Goal: Check status: Check status

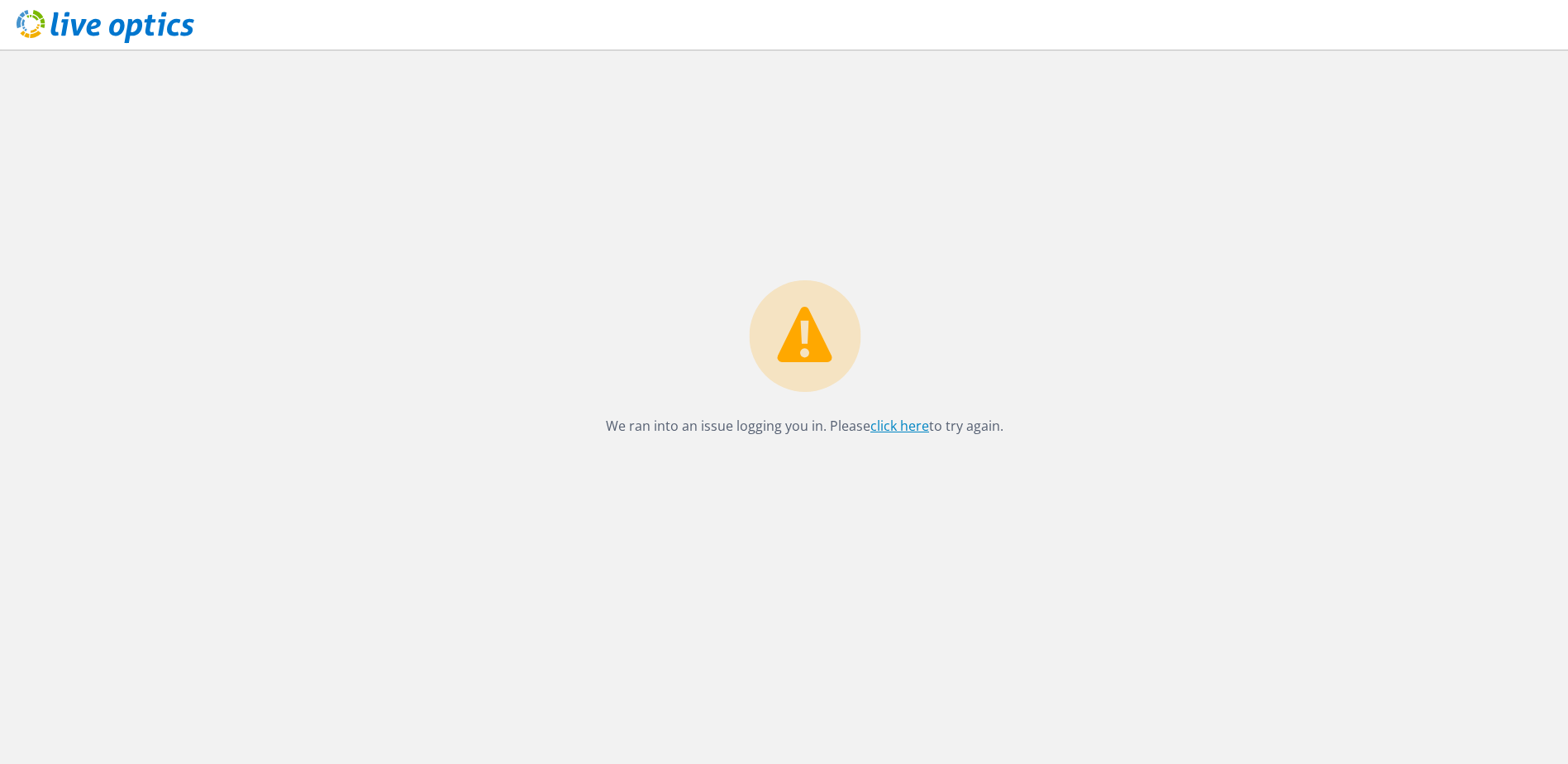
click at [904, 417] on link "click here" at bounding box center [900, 425] width 59 height 18
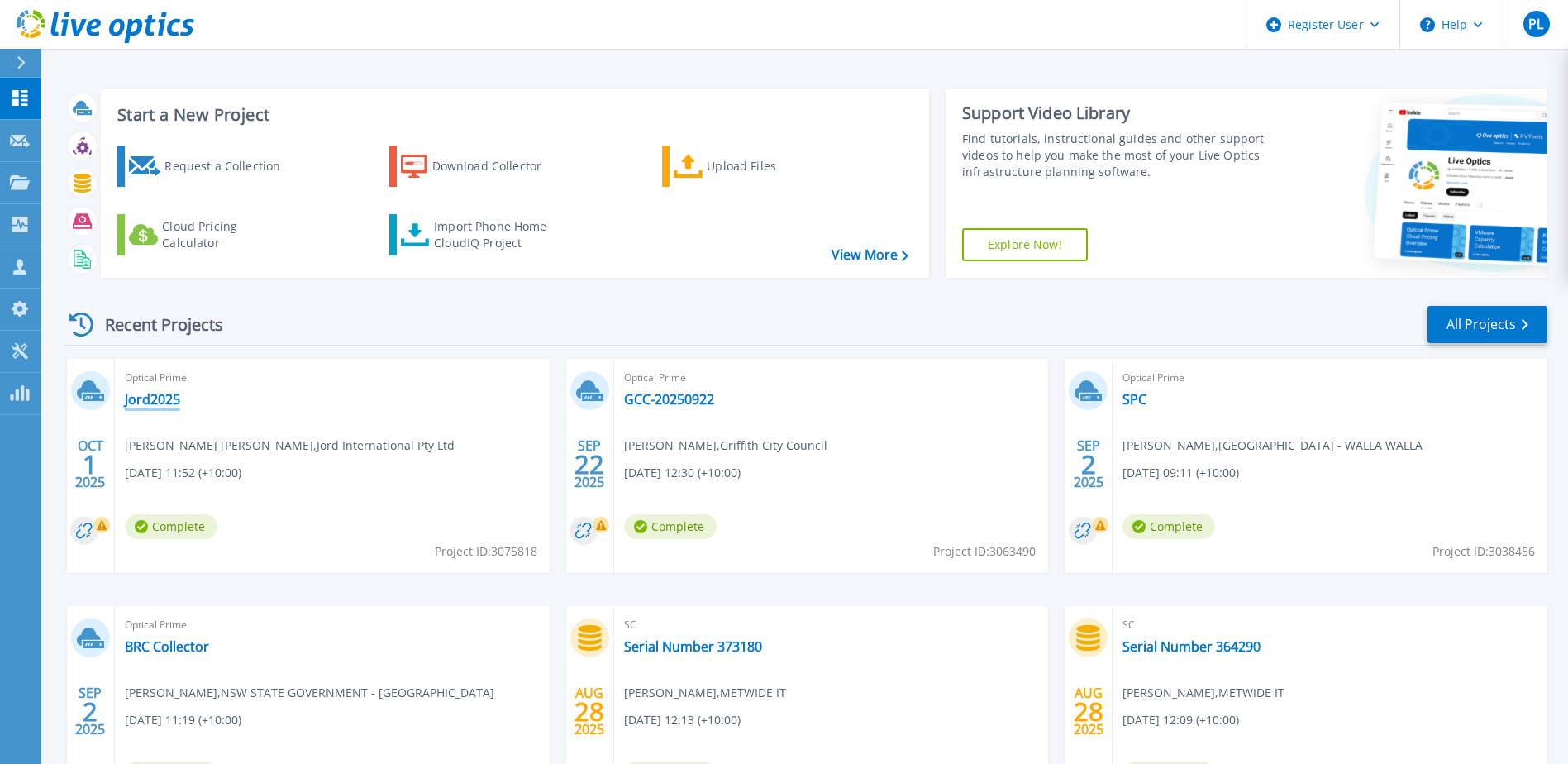
click at [138, 401] on link "Jord2025" at bounding box center [152, 399] width 55 height 16
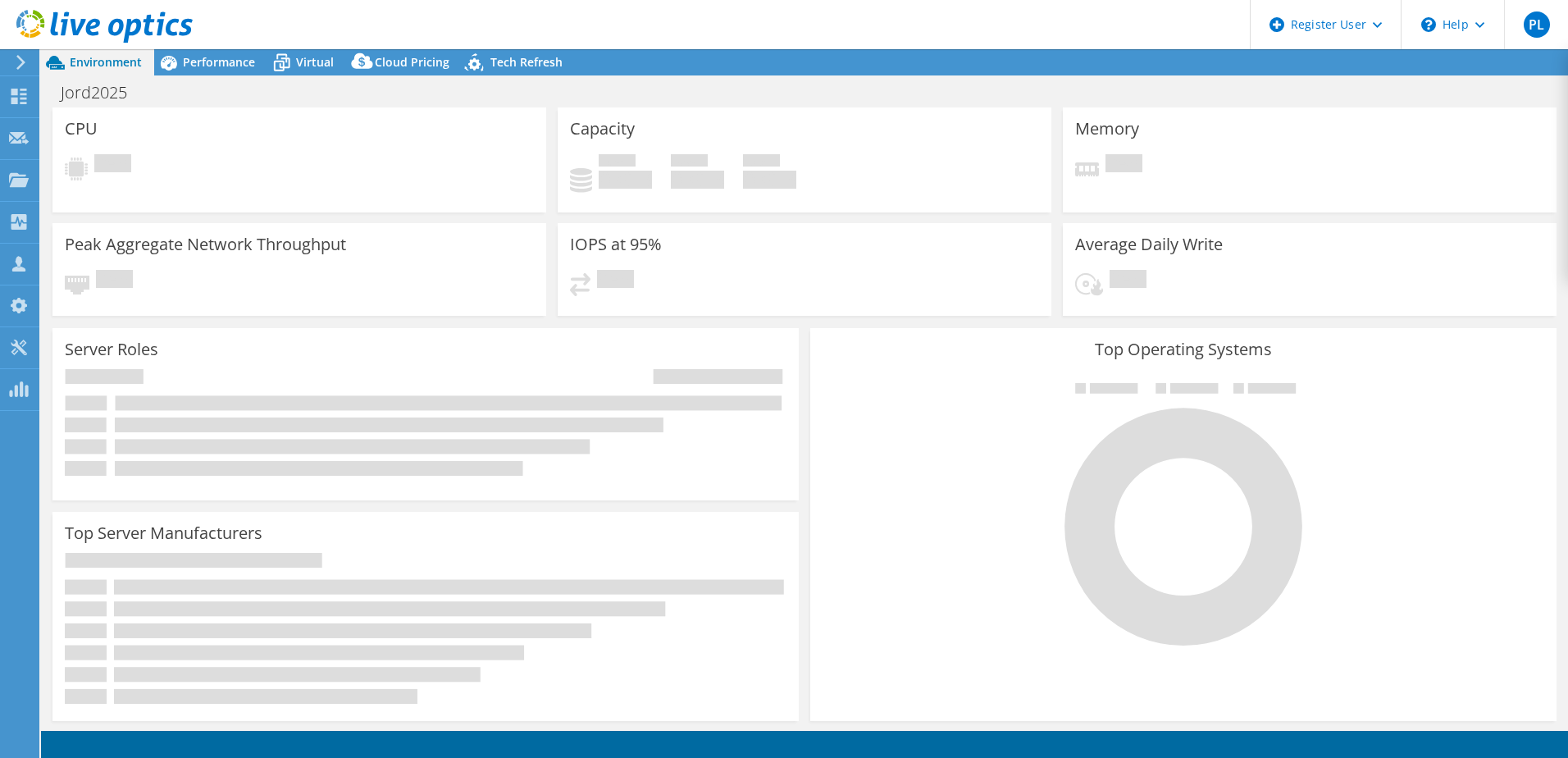
select select "Australia"
select select "AUD"
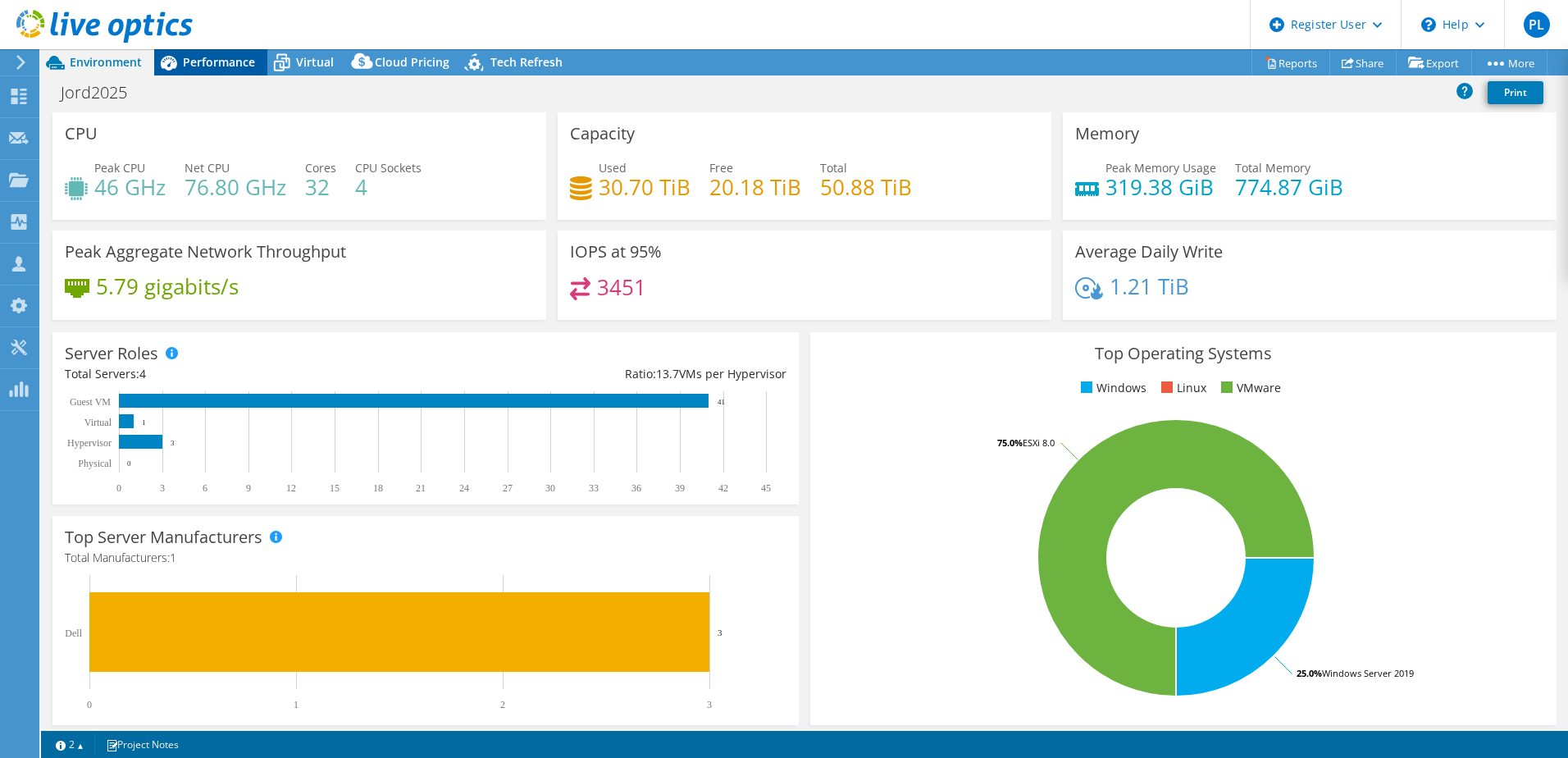
click at [205, 62] on span "Performance" at bounding box center [219, 61] width 72 height 16
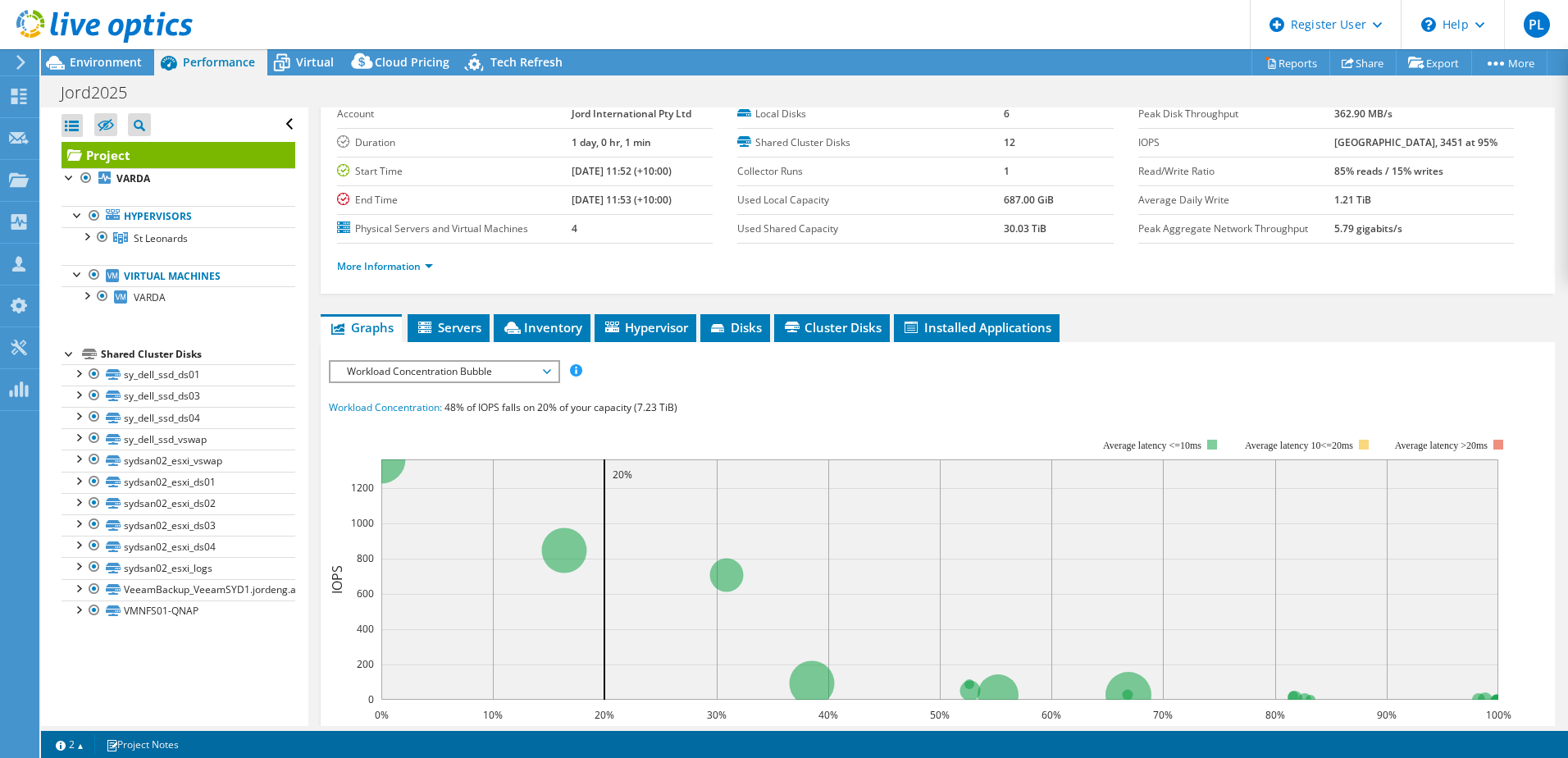
scroll to position [164, 0]
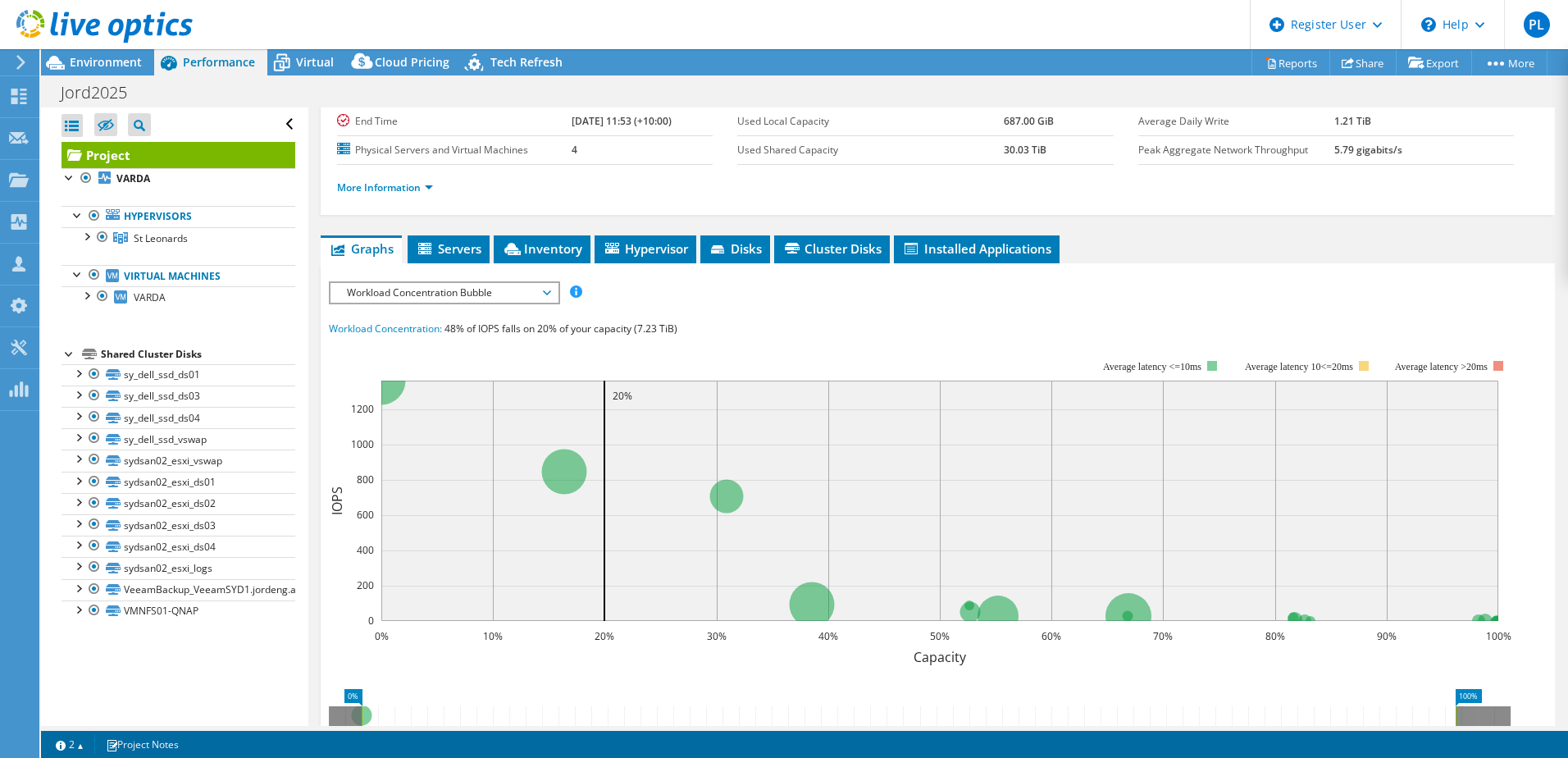
click at [490, 283] on span "Workload Concentration Bubble" at bounding box center [444, 292] width 211 height 19
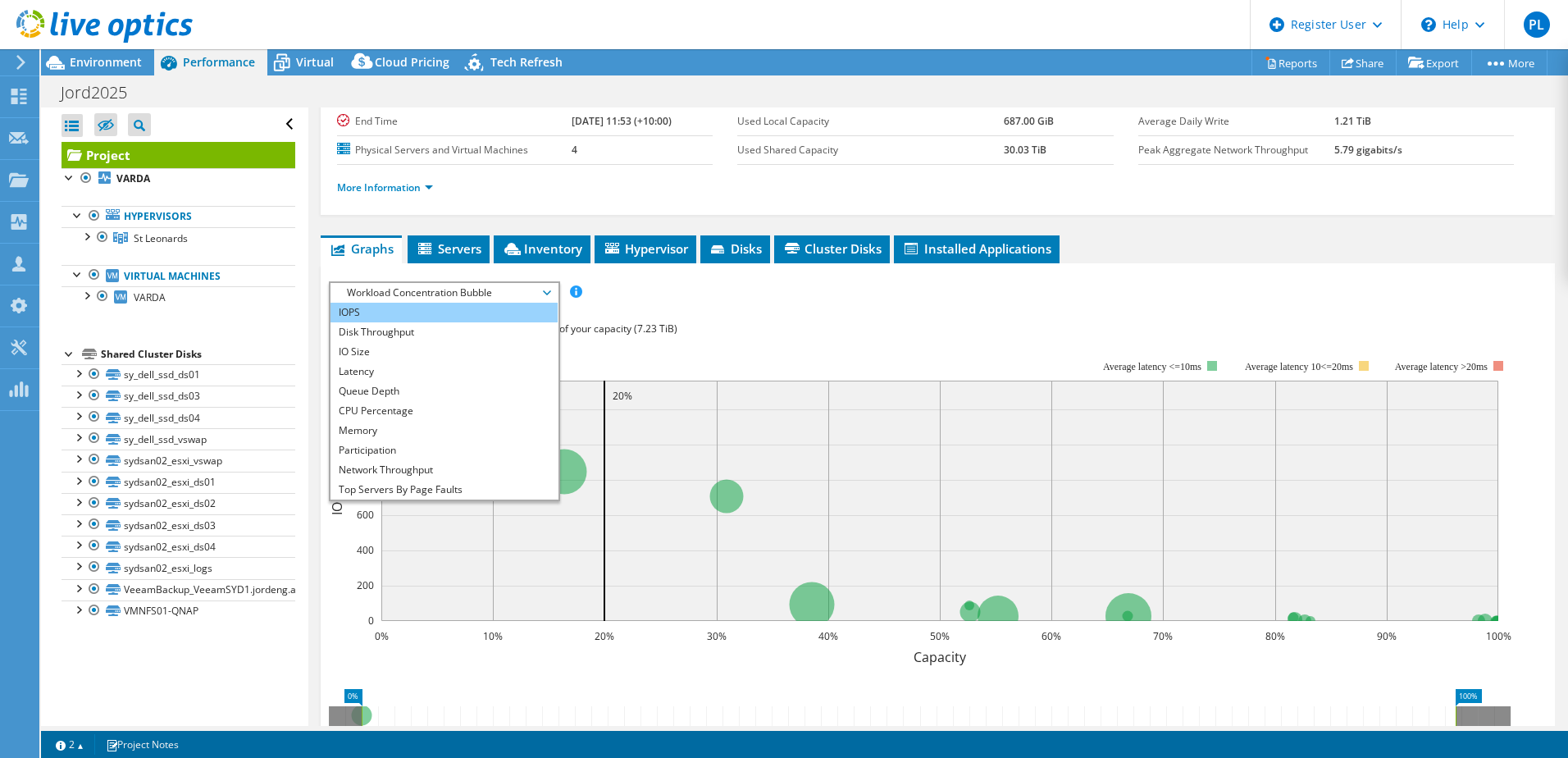
click at [468, 315] on li "IOPS" at bounding box center [444, 312] width 227 height 19
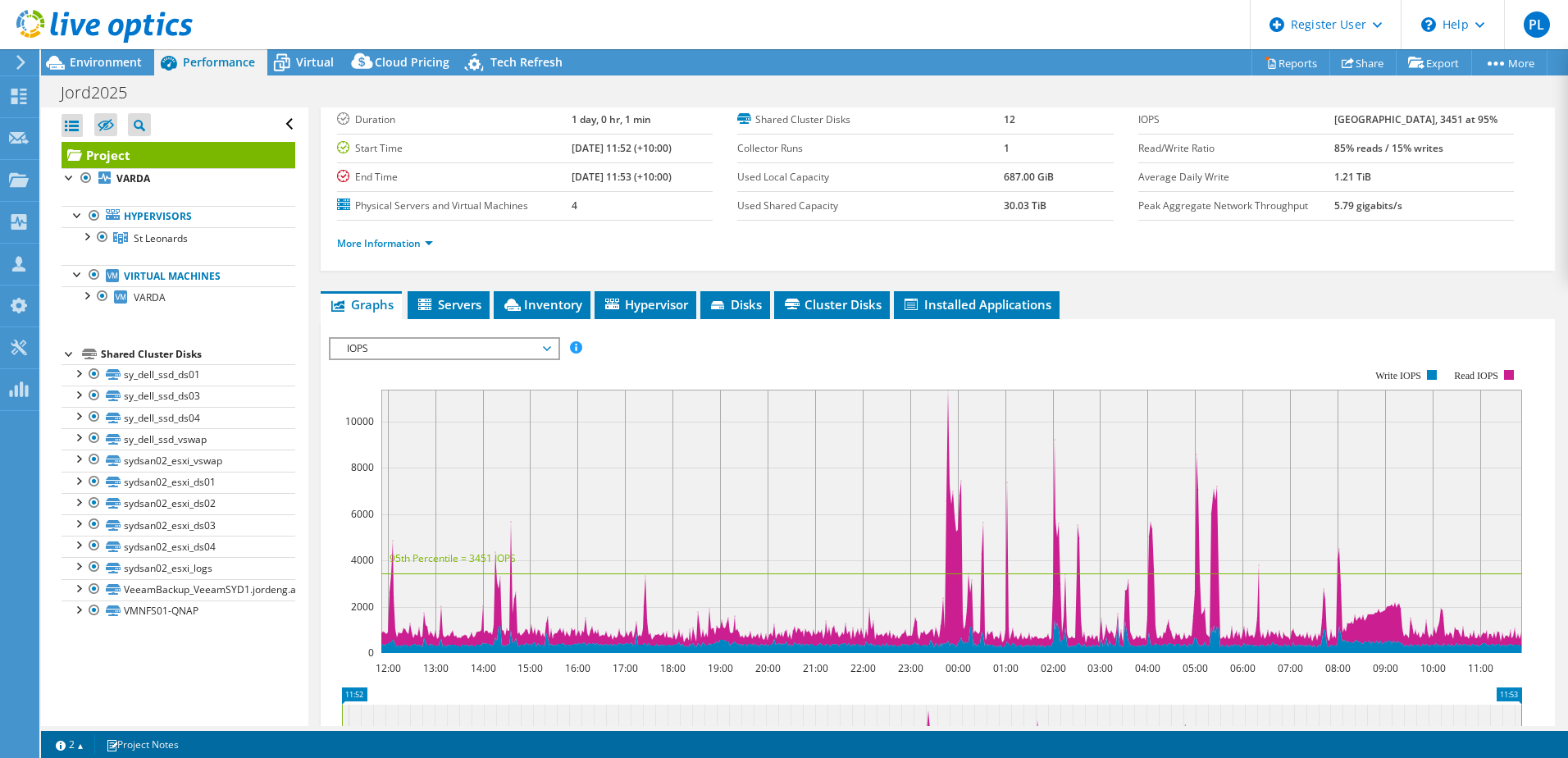
scroll to position [0, 0]
